Goal: Information Seeking & Learning: Find specific page/section

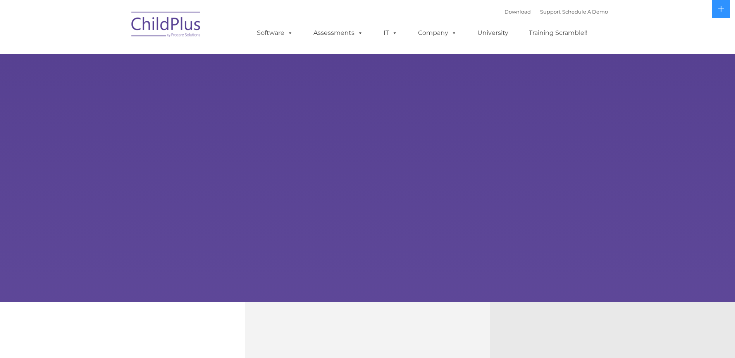
select select "MEDIUM"
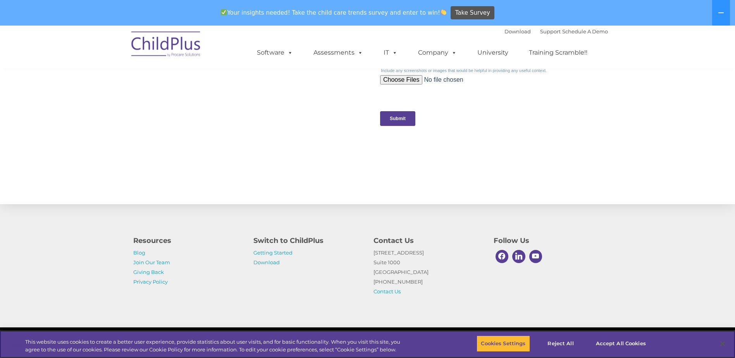
scroll to position [774, 0]
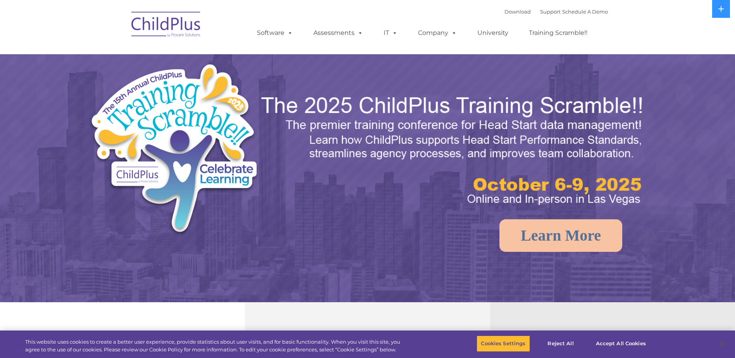
select select "MEDIUM"
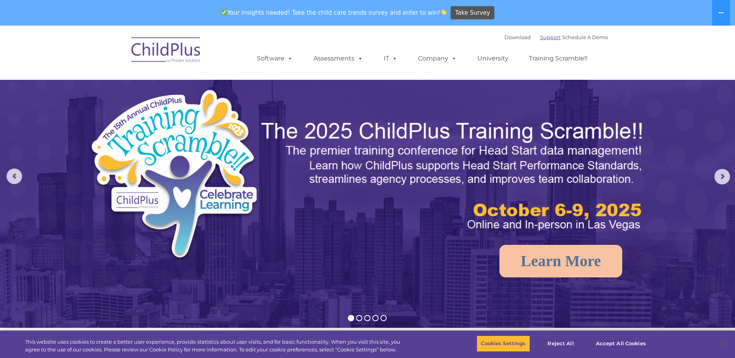
click at [540, 37] on link "Support" at bounding box center [550, 37] width 21 height 6
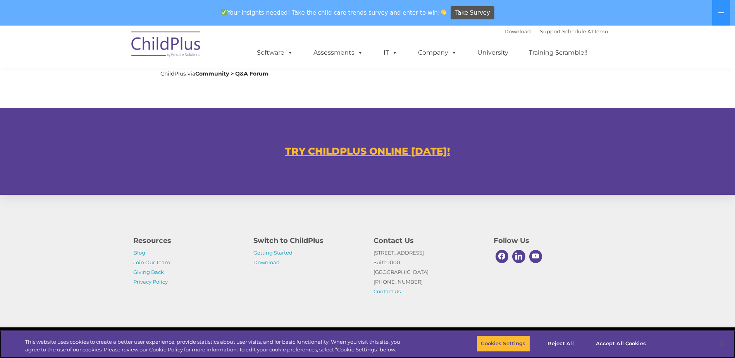
scroll to position [430, 0]
